Goal: Transaction & Acquisition: Book appointment/travel/reservation

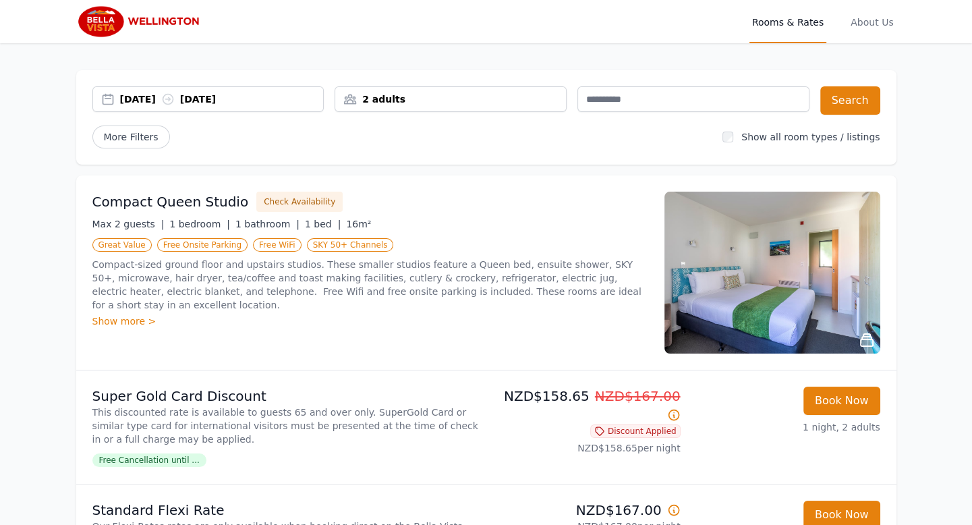
drag, startPoint x: 575, startPoint y: 92, endPoint x: 573, endPoint y: 103, distance: 10.3
click at [574, 96] on div "[DATE] [DATE] 2 adults" at bounding box center [450, 100] width 717 height 28
click at [529, 108] on div "2 adults" at bounding box center [451, 99] width 232 height 26
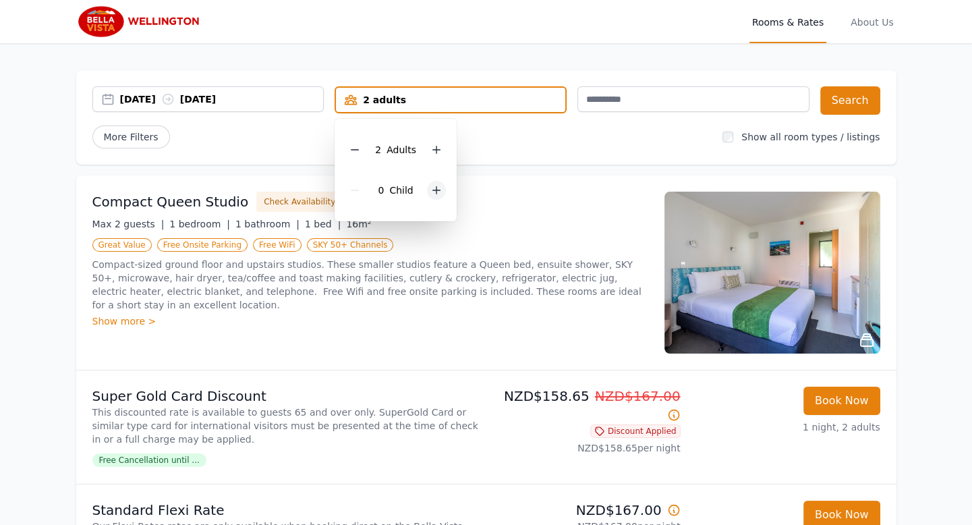
click at [431, 186] on icon at bounding box center [436, 190] width 11 height 11
click at [196, 78] on div "[DATE] [DATE] 2 adults, 2 children 2 Adult s 2 Child ren Search More Filters Sh…" at bounding box center [486, 117] width 821 height 94
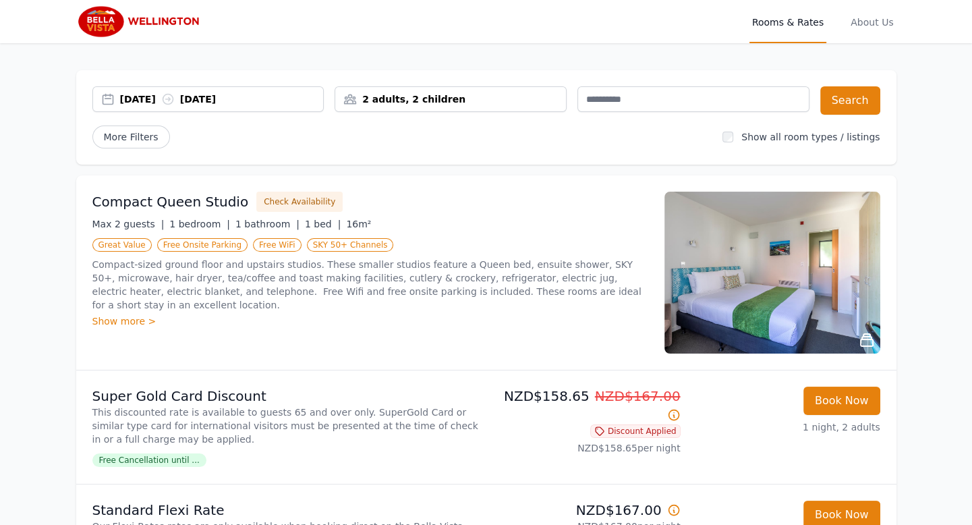
click at [173, 94] on icon at bounding box center [168, 99] width 10 height 10
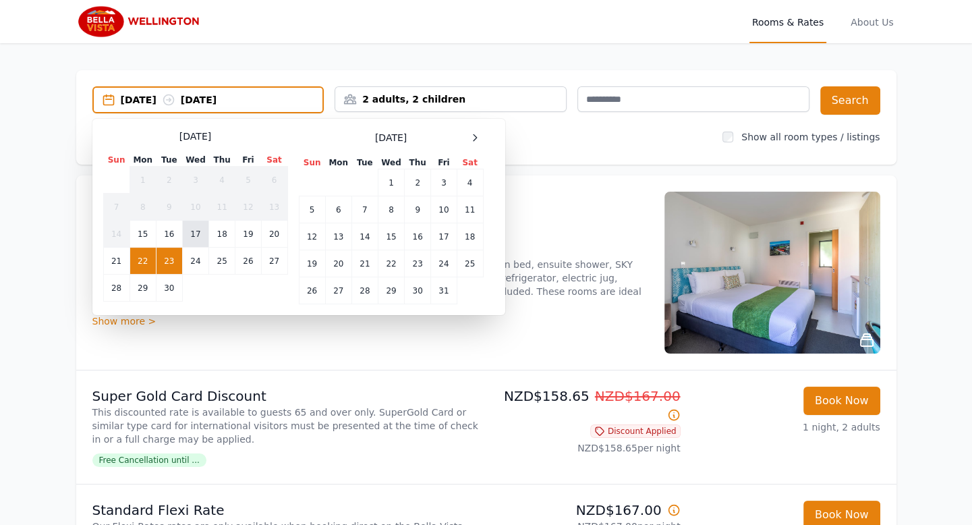
click at [188, 230] on td "17" at bounding box center [195, 234] width 26 height 27
click at [211, 230] on td "18" at bounding box center [222, 234] width 26 height 27
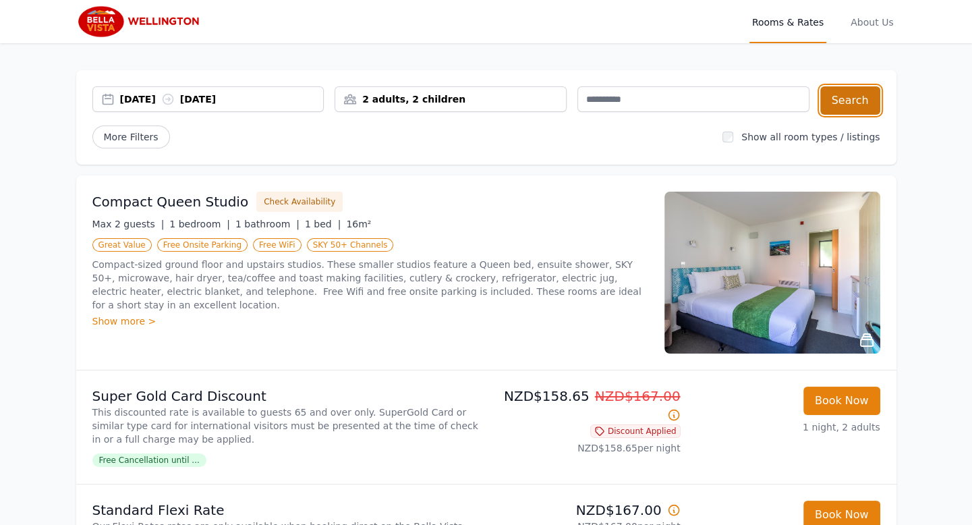
click at [837, 106] on button "Search" at bounding box center [851, 100] width 60 height 28
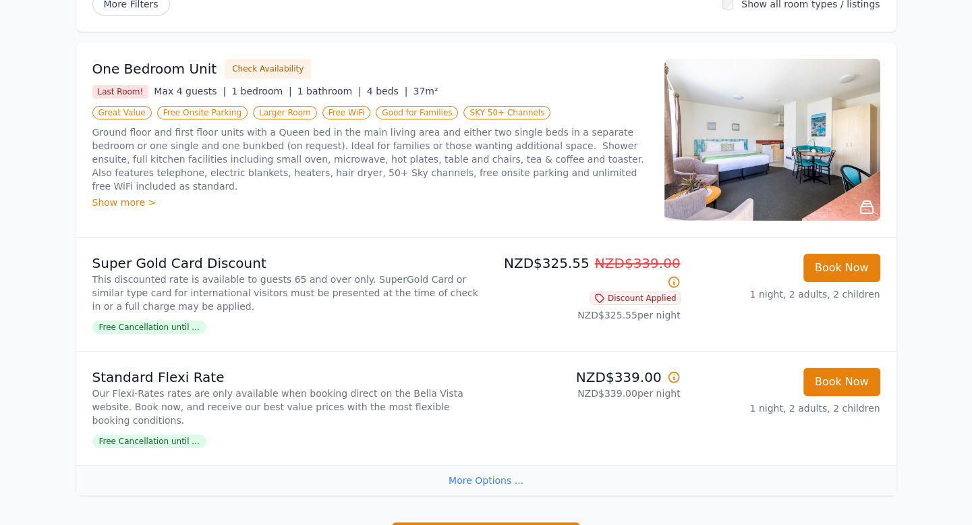
scroll to position [135, 0]
